Goal: Task Accomplishment & Management: Manage account settings

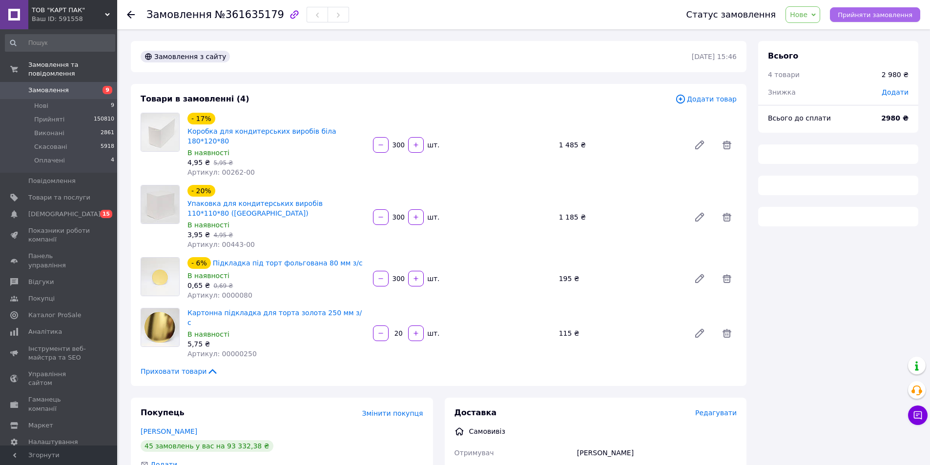
click at [874, 15] on span "Прийняти замовлення" at bounding box center [874, 14] width 75 height 7
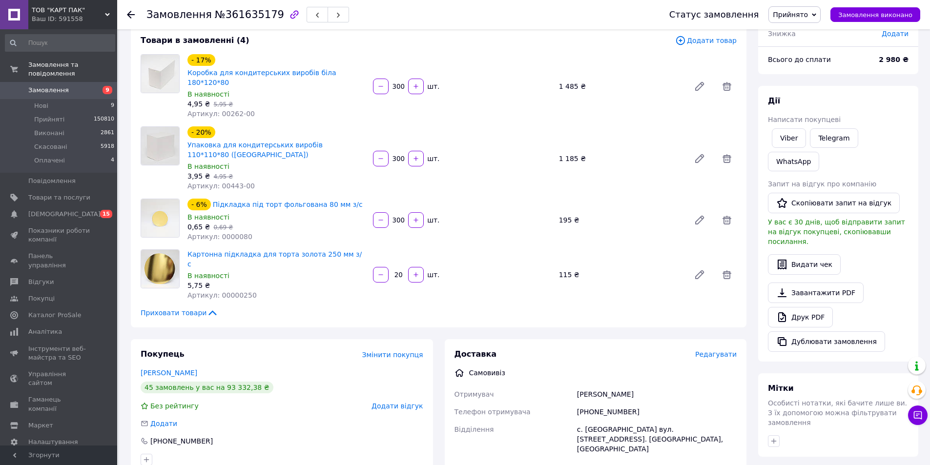
scroll to position [195, 0]
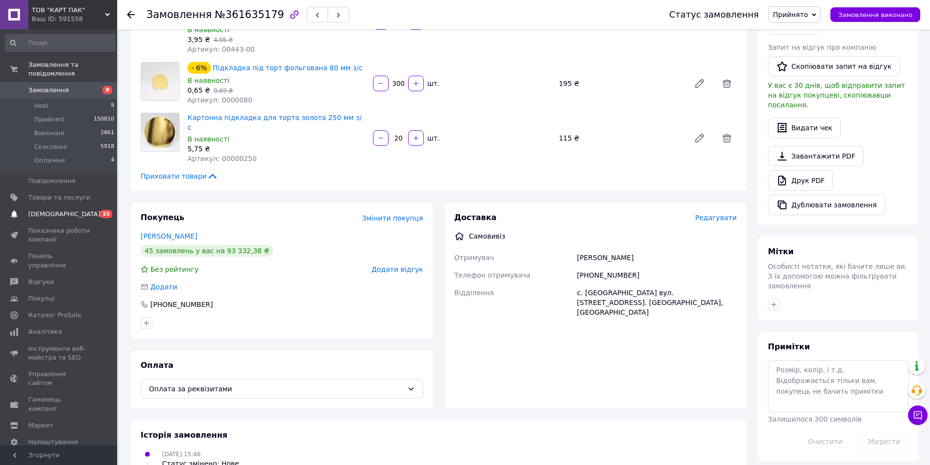
drag, startPoint x: 173, startPoint y: 207, endPoint x: 142, endPoint y: 213, distance: 31.8
click at [111, 211] on div "ТОВ "КАРТ ПАК" Ваш ID: 591558 Сайт ТОВ "КАРТ ПАК" Кабінет покупця Перевірити ст…" at bounding box center [465, 159] width 930 height 709
drag, startPoint x: 346, startPoint y: 302, endPoint x: 340, endPoint y: 294, distance: 10.0
click at [342, 315] on div at bounding box center [282, 323] width 286 height 16
drag, startPoint x: 191, startPoint y: 206, endPoint x: 125, endPoint y: 204, distance: 65.9
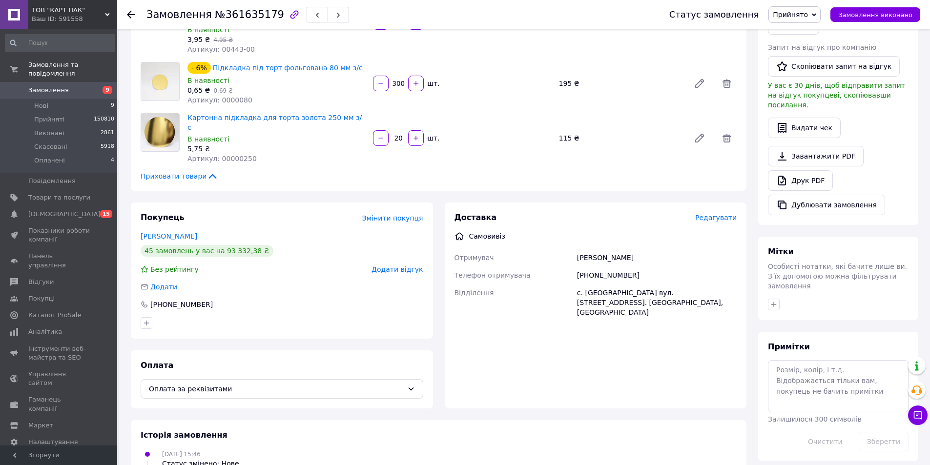
click at [124, 203] on div "Замовлення №361635179 Статус замовлення Прийнято Виконано Скасовано Оплачено За…" at bounding box center [524, 173] width 811 height 679
copy link "[PERSON_NAME]"
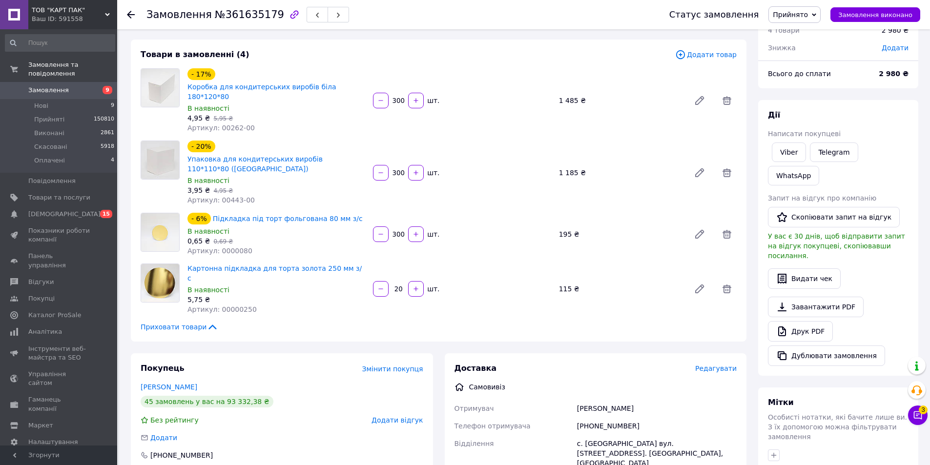
scroll to position [0, 0]
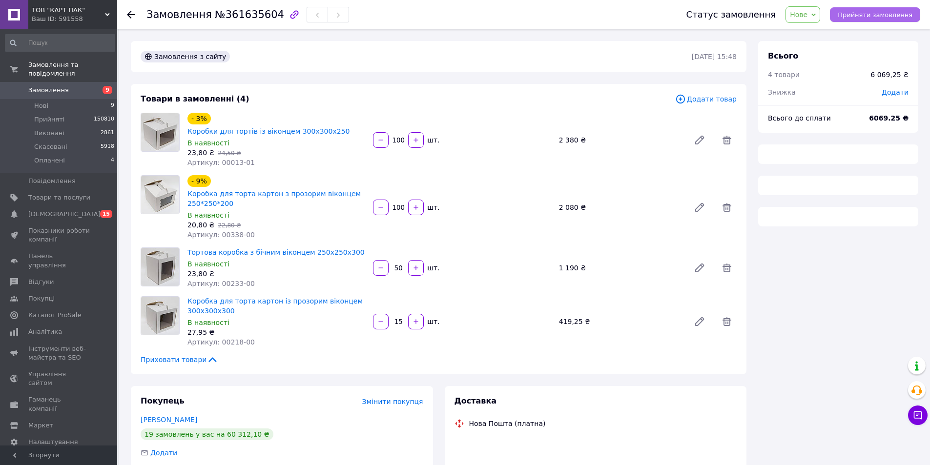
click at [892, 13] on span "Прийняти замовлення" at bounding box center [874, 14] width 75 height 7
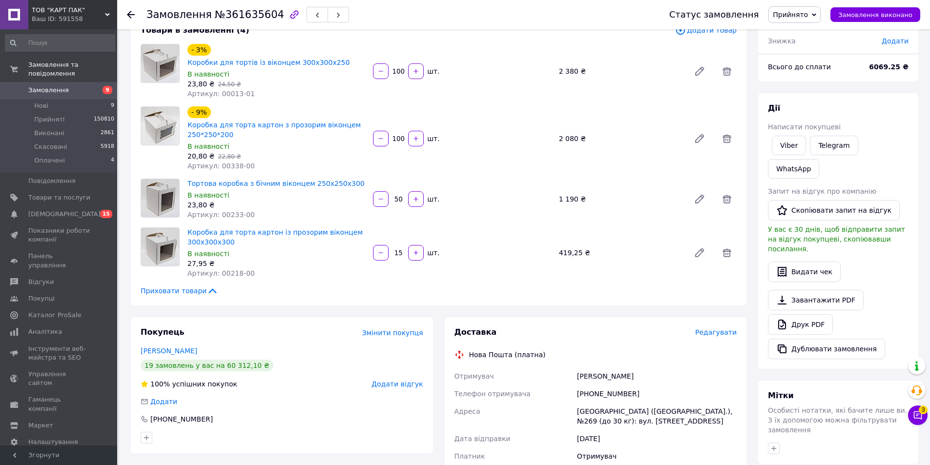
scroll to position [146, 0]
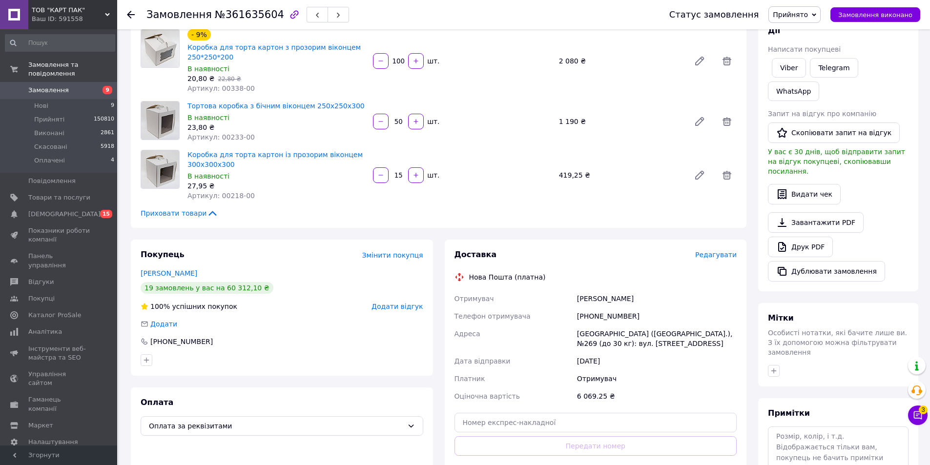
drag, startPoint x: 578, startPoint y: 286, endPoint x: 640, endPoint y: 289, distance: 62.6
click at [638, 290] on div "Судакевич Тетяна" at bounding box center [656, 299] width 163 height 18
copy div "Судакевич Тетяна"
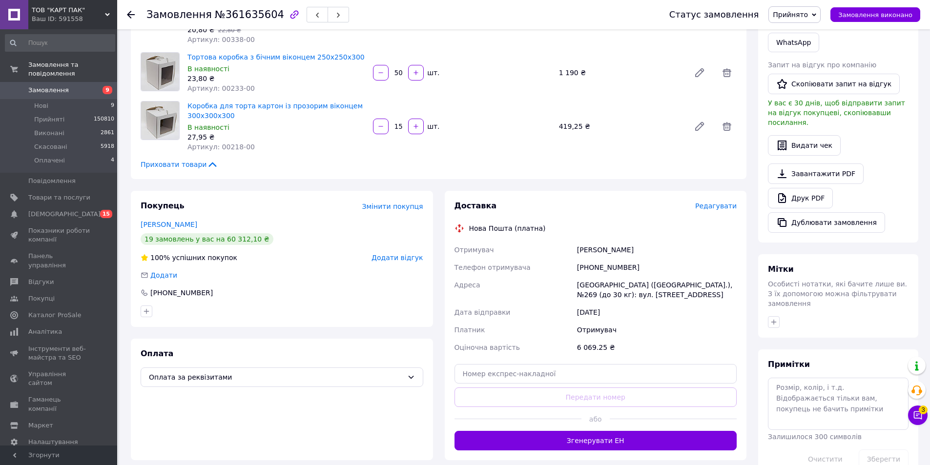
scroll to position [0, 0]
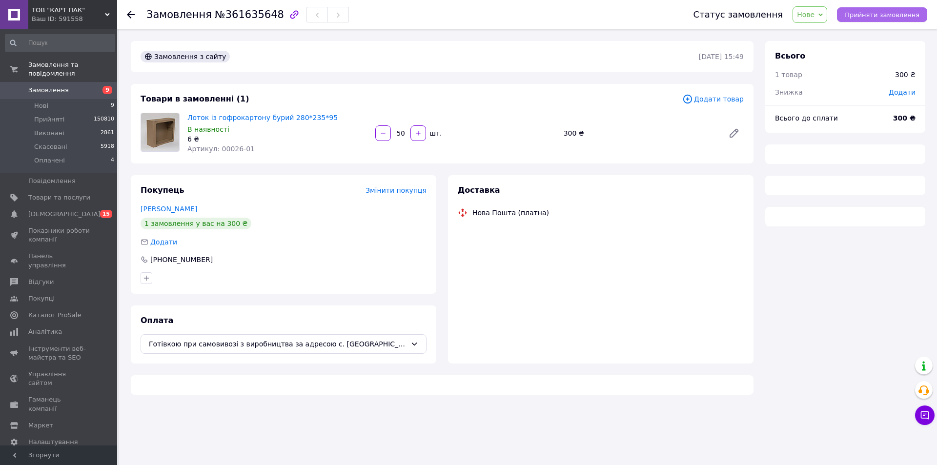
click at [893, 15] on span "Прийняти замовлення" at bounding box center [882, 14] width 75 height 7
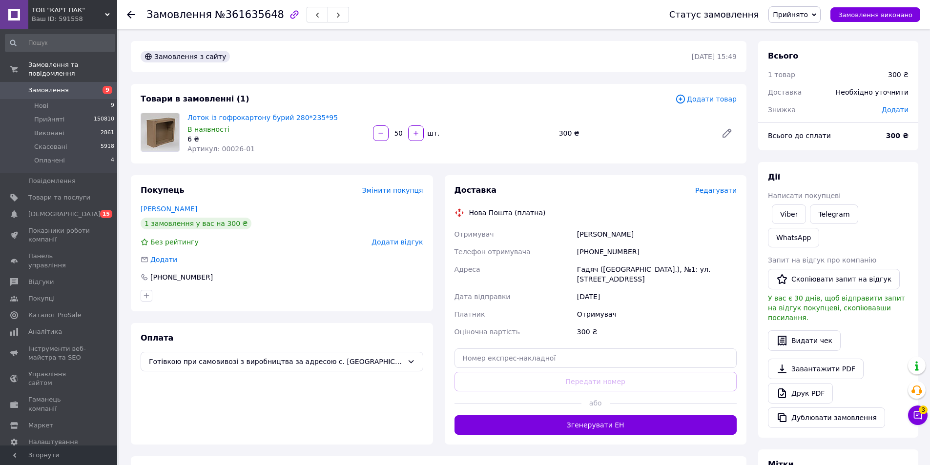
drag, startPoint x: 577, startPoint y: 234, endPoint x: 666, endPoint y: 238, distance: 88.9
click at [666, 238] on div "Косолапенко Наталія" at bounding box center [656, 234] width 163 height 18
copy div "Косолапенко Наталія"
drag, startPoint x: 656, startPoint y: 269, endPoint x: 745, endPoint y: 270, distance: 88.8
click at [745, 270] on div "Доставка Редагувати Нова Пошта (платна) Отримувач Косолапенко Наталія Телефон о…" at bounding box center [596, 309] width 302 height 269
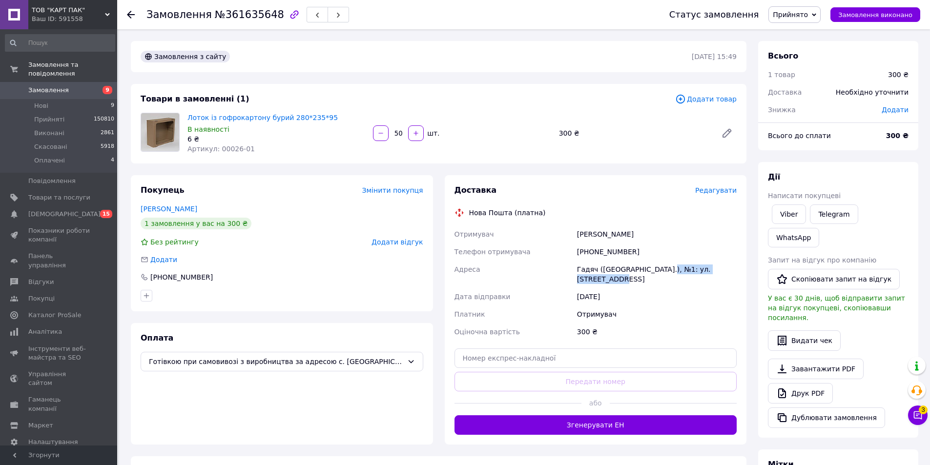
copy div "№1: ул. Миргородская, 3"
drag, startPoint x: 590, startPoint y: 253, endPoint x: 631, endPoint y: 253, distance: 41.5
click at [631, 253] on div "+380958832779" at bounding box center [656, 252] width 163 height 18
copy div "0958832779"
drag, startPoint x: 578, startPoint y: 270, endPoint x: 594, endPoint y: 270, distance: 16.1
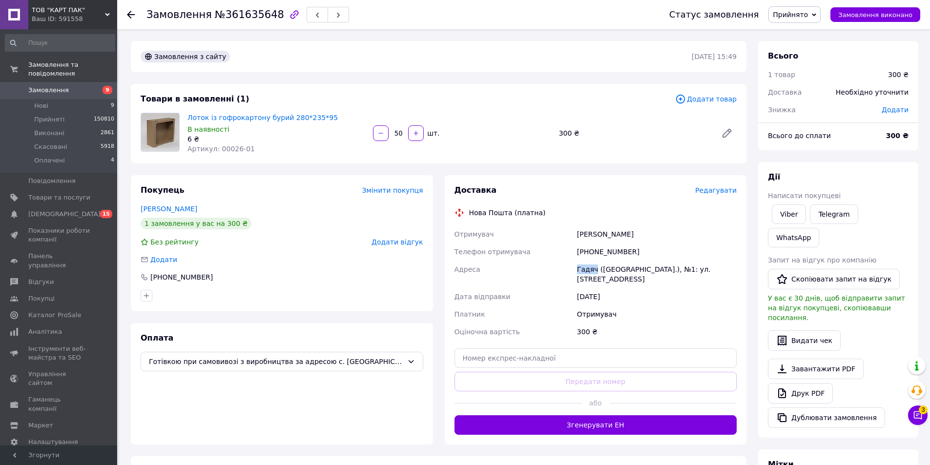
click at [594, 270] on div "Гадяч (Полтавская обл.), №1: ул. Миргородская, 3" at bounding box center [656, 274] width 163 height 27
copy div "Гадяч"
